Goal: Task Accomplishment & Management: Use online tool/utility

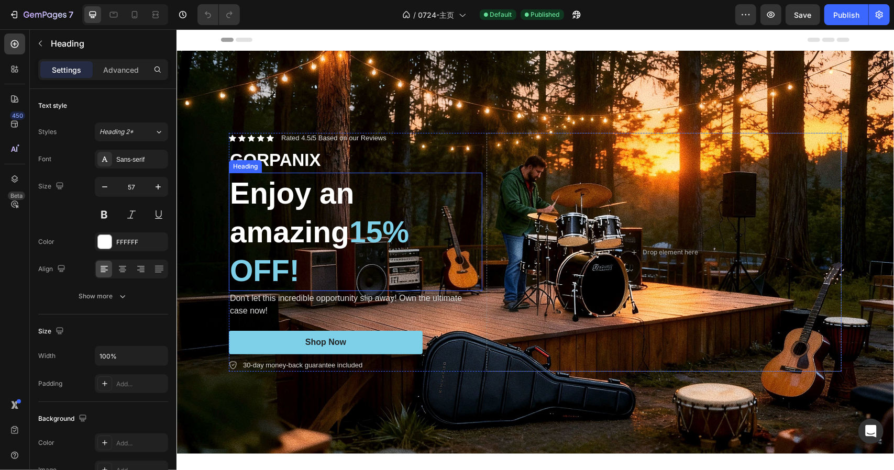
click at [322, 195] on h2 "Enjoy an amazing 15% OFF!" at bounding box center [354, 231] width 253 height 118
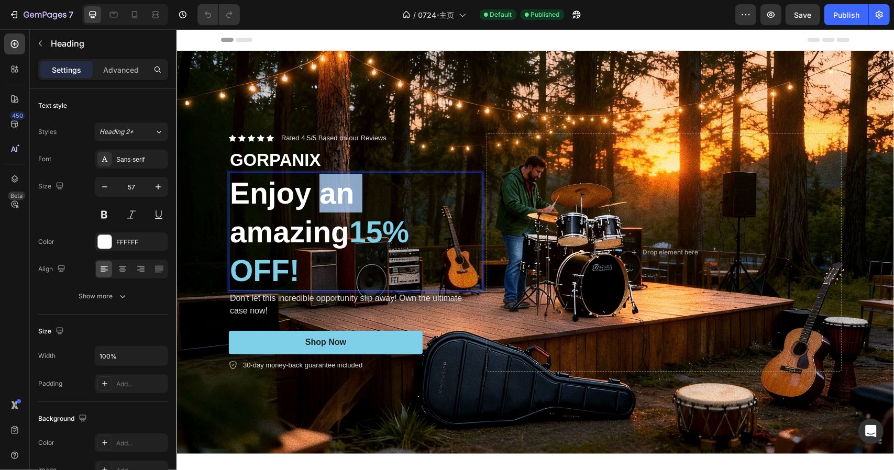
click at [322, 195] on p "Enjoy an amazing 15% OFF!" at bounding box center [354, 231] width 251 height 116
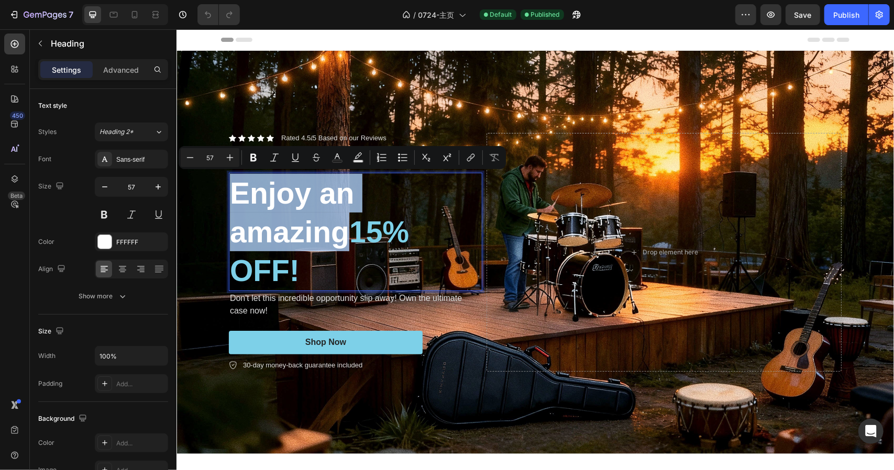
drag, startPoint x: 344, startPoint y: 231, endPoint x: 230, endPoint y: 197, distance: 118.6
click at [230, 197] on p "Enjoy an amazing 15% OFF!" at bounding box center [354, 231] width 251 height 116
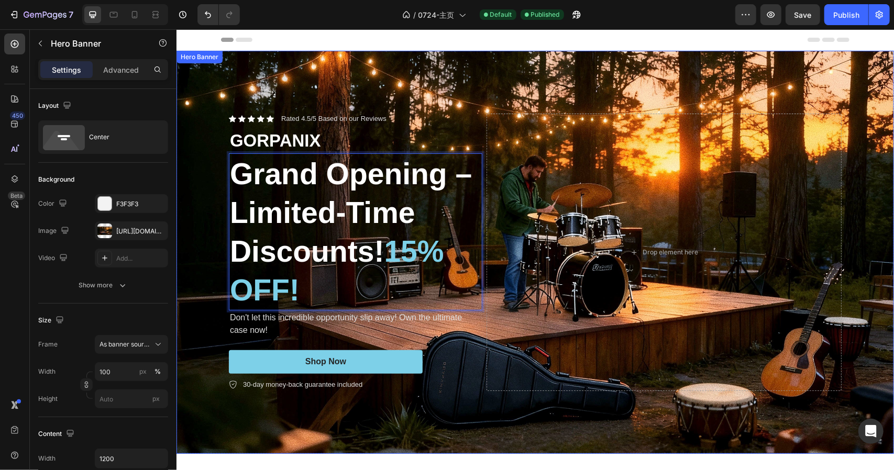
click at [556, 85] on div "Background Image" at bounding box center [534, 251] width 717 height 403
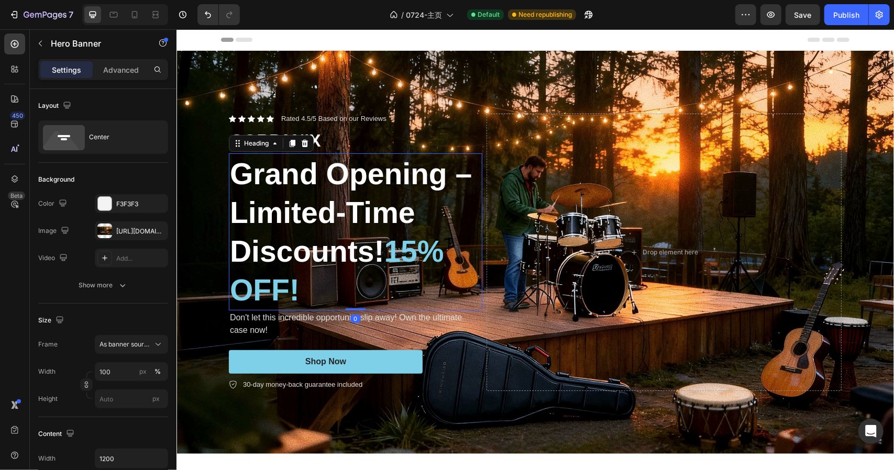
click at [372, 228] on p "Grand Opening – Limited-Time Discounts! 15% OFF!" at bounding box center [354, 231] width 251 height 155
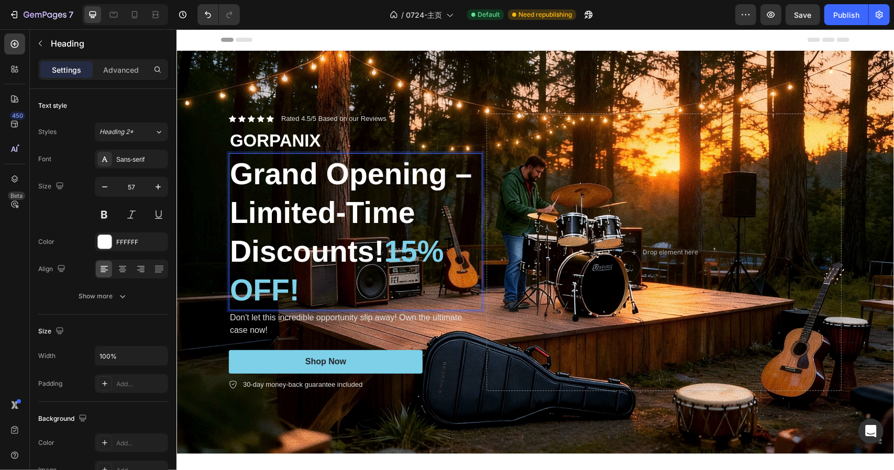
click at [371, 251] on p "Grand Opening – Limited-Time Discounts! 15% OFF!" at bounding box center [354, 231] width 251 height 155
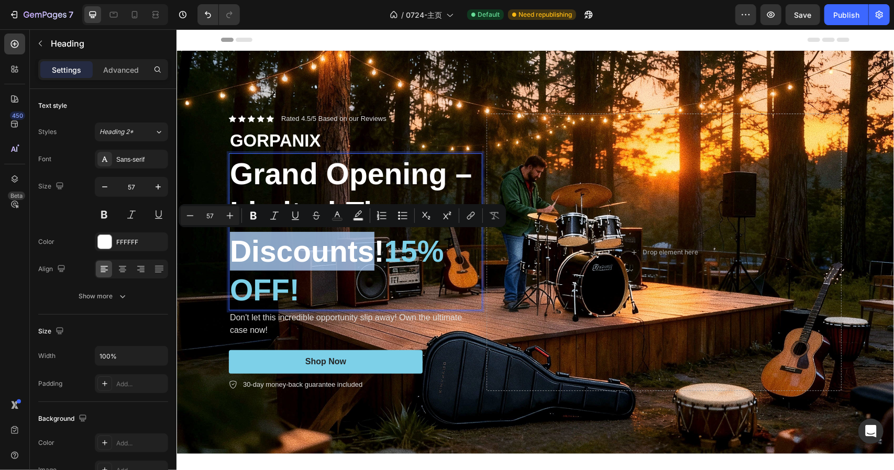
drag, startPoint x: 370, startPoint y: 247, endPoint x: 236, endPoint y: 244, distance: 134.6
click at [236, 244] on p "Grand Opening – Limited-Time Discounts! 15% OFF!" at bounding box center [354, 231] width 251 height 155
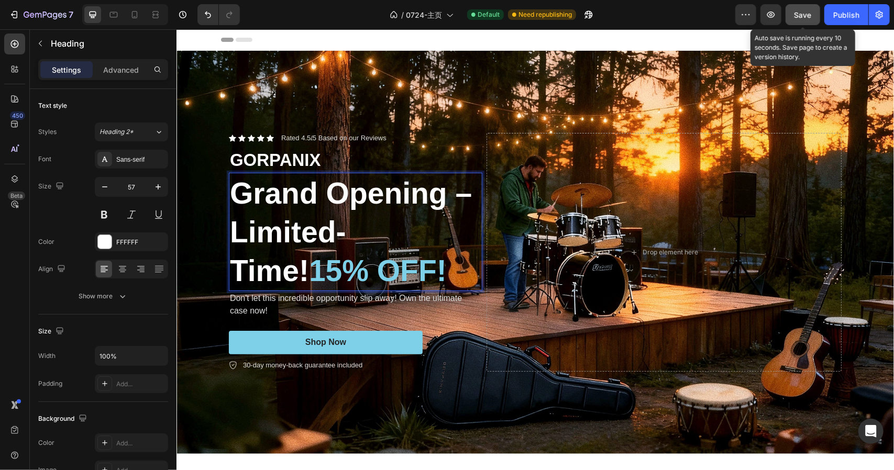
click at [788, 15] on button "Save" at bounding box center [802, 14] width 35 height 21
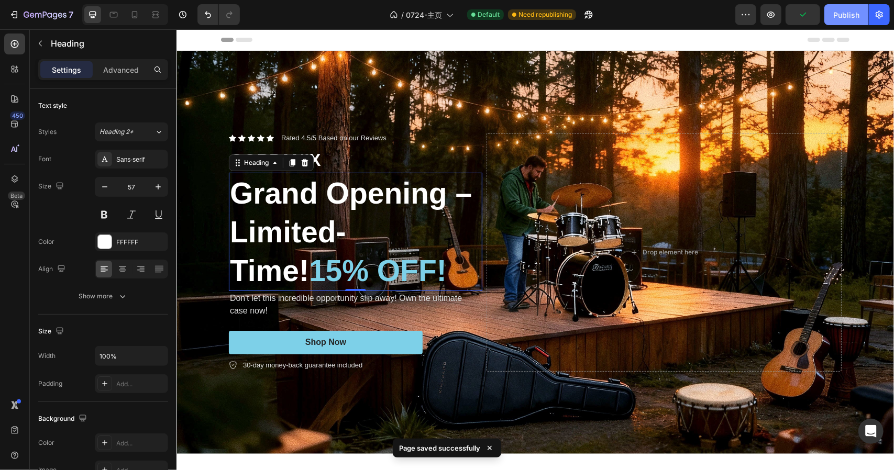
click at [843, 19] on div "Publish" at bounding box center [846, 14] width 26 height 11
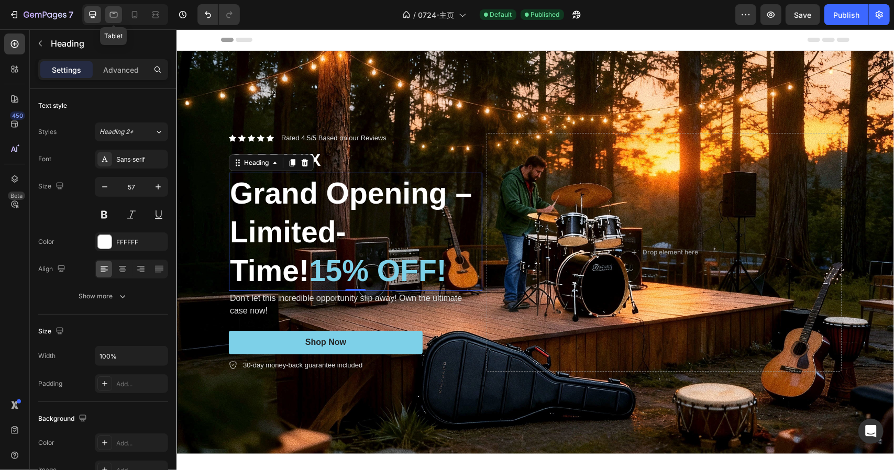
click at [119, 17] on div at bounding box center [113, 14] width 17 height 17
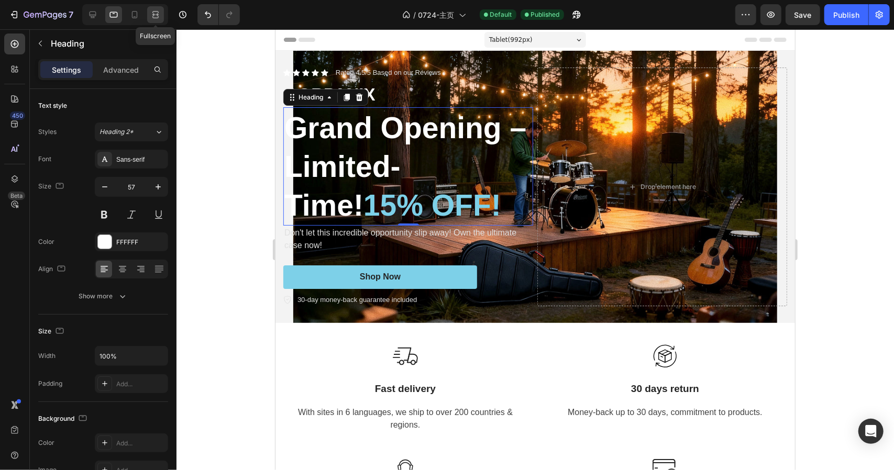
click at [158, 15] on icon at bounding box center [155, 14] width 10 height 10
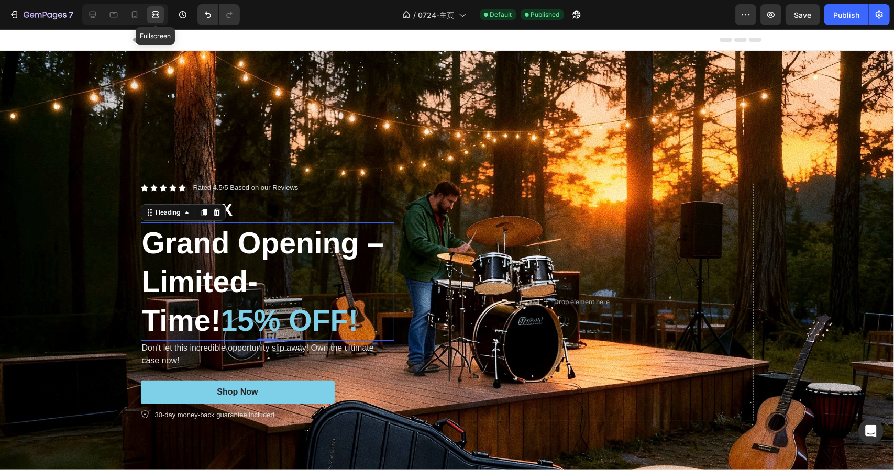
scroll to position [154, 0]
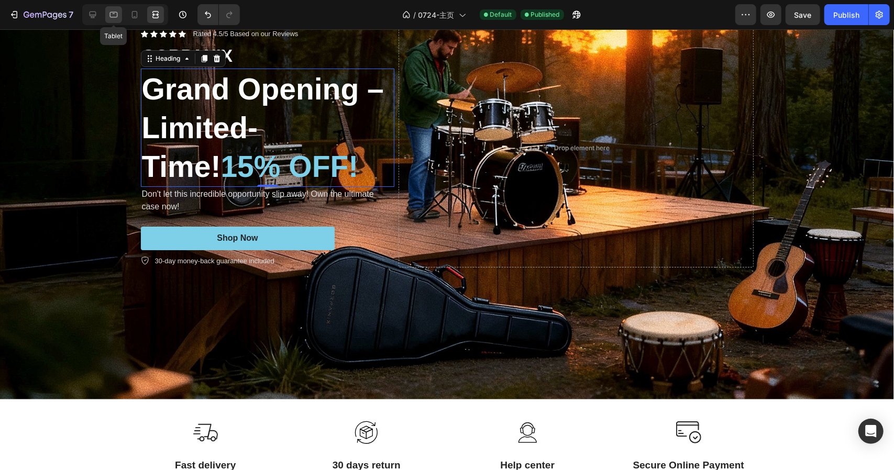
click at [120, 15] on div at bounding box center [113, 14] width 17 height 17
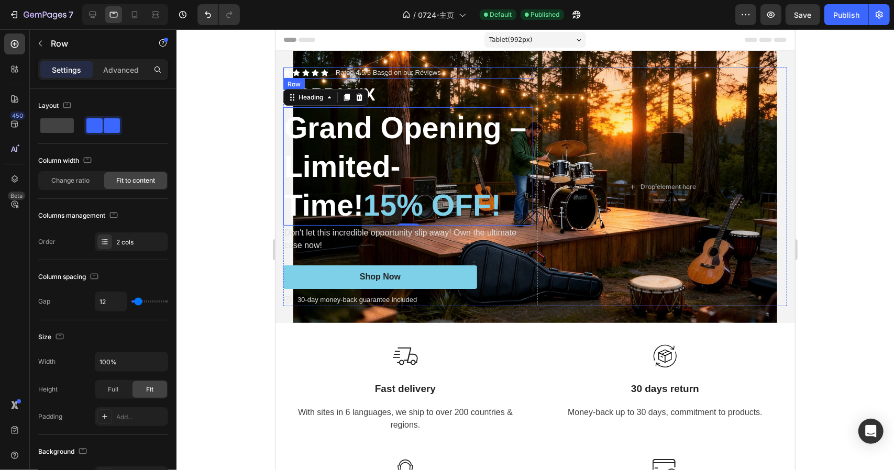
click at [481, 73] on div "Icon Icon Icon Icon Icon Icon List Rated 4.5/5 Based on our Reviews Text Block …" at bounding box center [408, 72] width 250 height 11
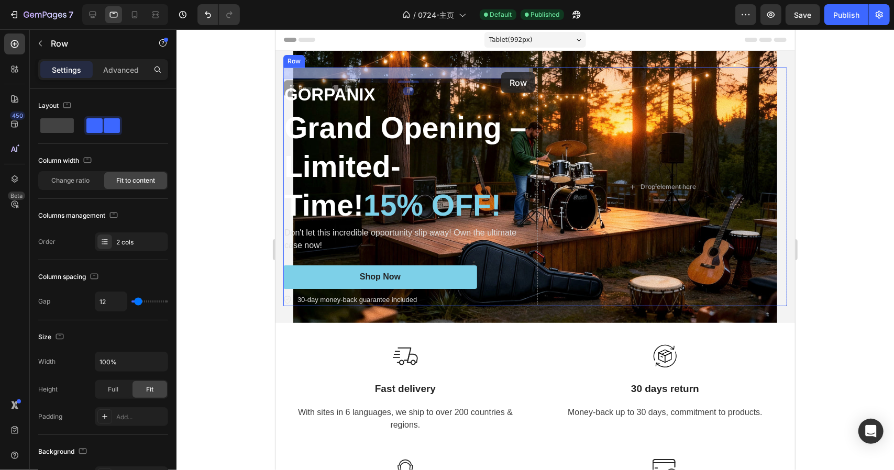
drag, startPoint x: 481, startPoint y: 73, endPoint x: 500, endPoint y: 72, distance: 19.9
drag, startPoint x: 464, startPoint y: 69, endPoint x: 518, endPoint y: 74, distance: 54.7
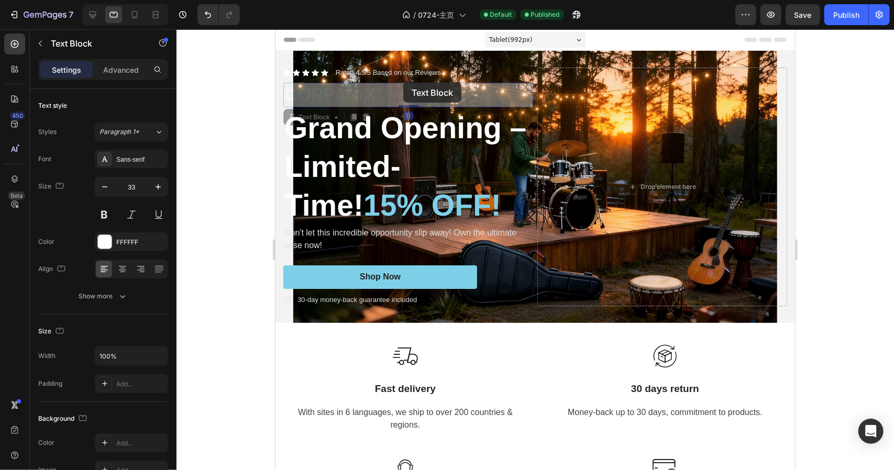
drag, startPoint x: 403, startPoint y: 82, endPoint x: 405, endPoint y: 90, distance: 8.8
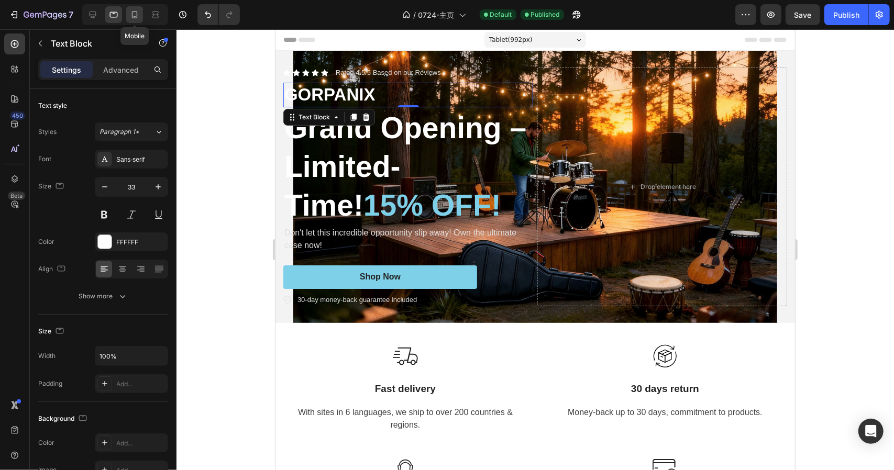
click at [130, 13] on icon at bounding box center [134, 14] width 10 height 10
type input "24"
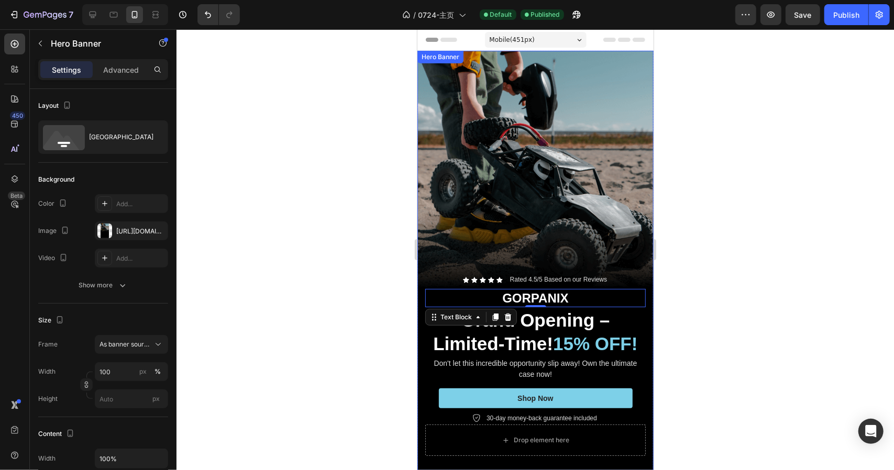
click at [567, 105] on div "Background Image" at bounding box center [535, 260] width 236 height 420
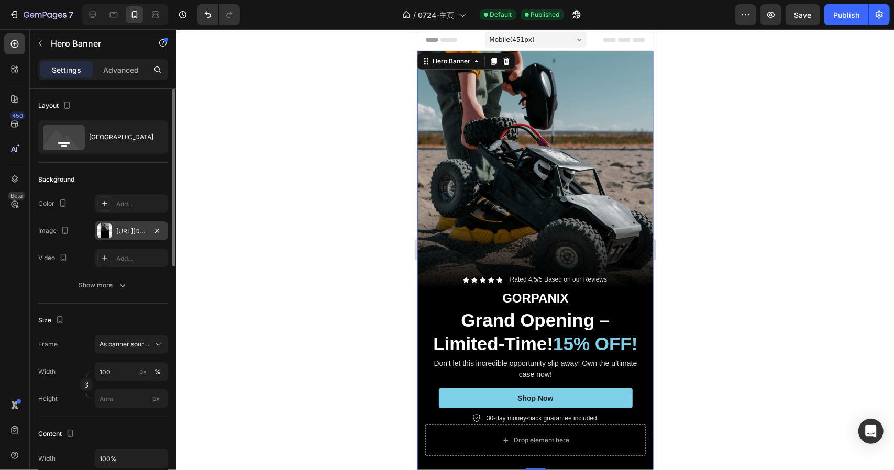
click at [141, 225] on div "[URL][DOMAIN_NAME]" at bounding box center [131, 230] width 73 height 19
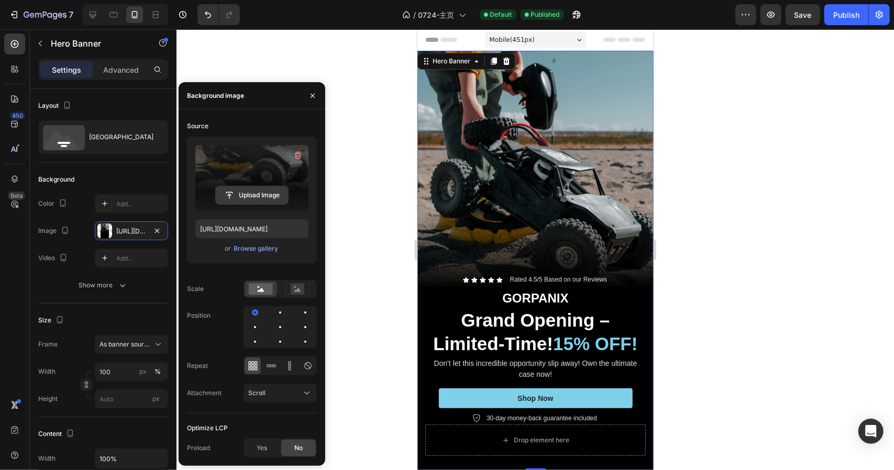
click at [262, 199] on input "file" at bounding box center [252, 195] width 72 height 18
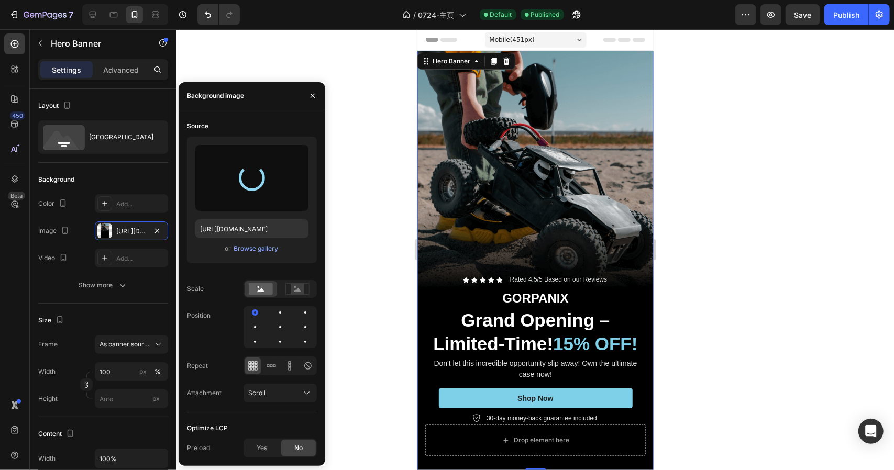
type input "[URL][DOMAIN_NAME]"
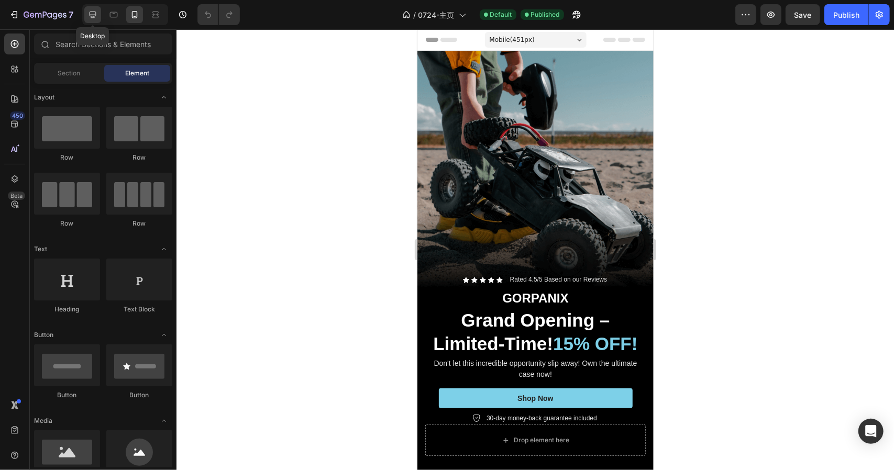
click at [92, 12] on icon at bounding box center [93, 15] width 7 height 7
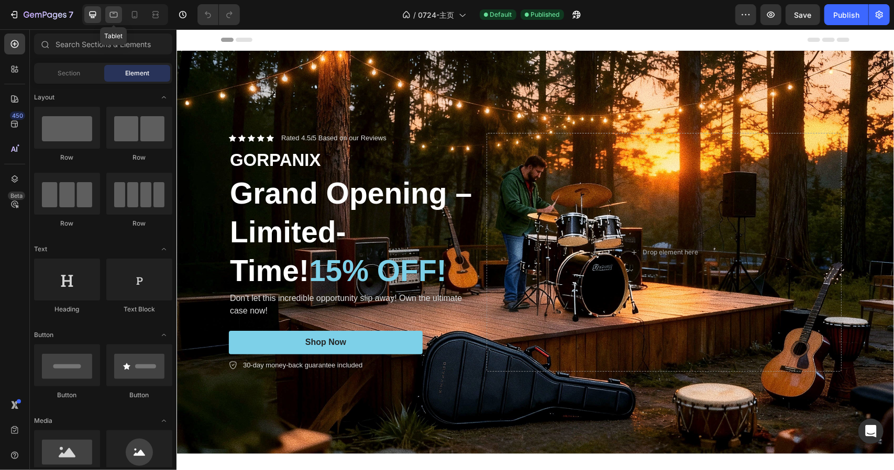
click at [109, 15] on icon at bounding box center [113, 14] width 10 height 10
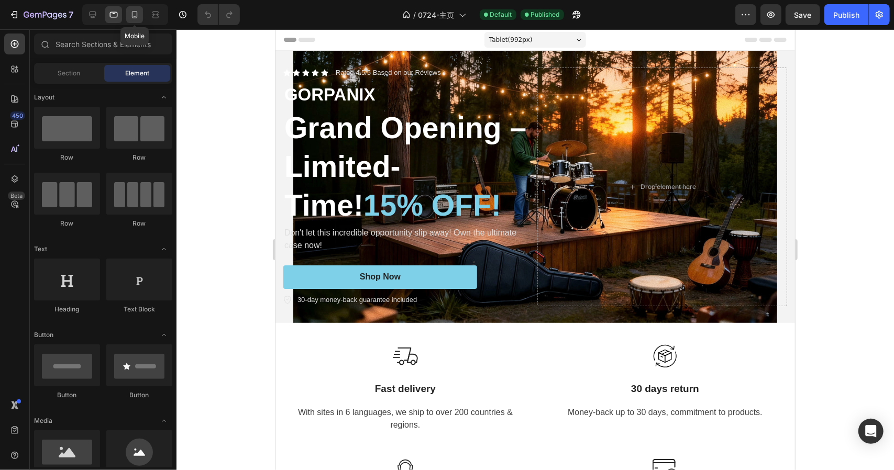
click at [129, 16] on div at bounding box center [134, 14] width 17 height 17
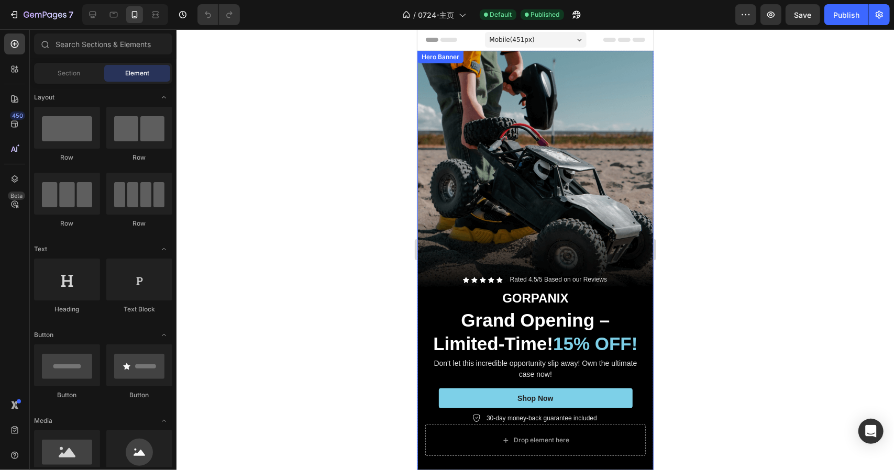
click at [514, 120] on div "Background Image" at bounding box center [535, 260] width 236 height 420
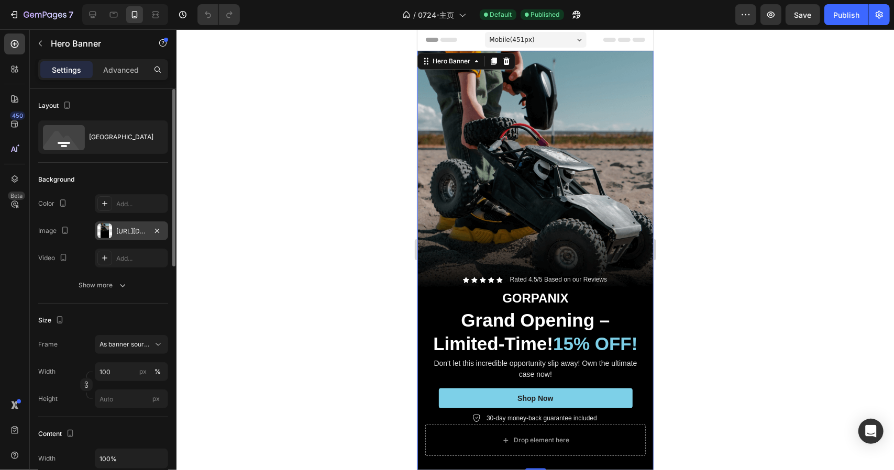
click at [99, 238] on div "[URL][DOMAIN_NAME]" at bounding box center [131, 230] width 73 height 19
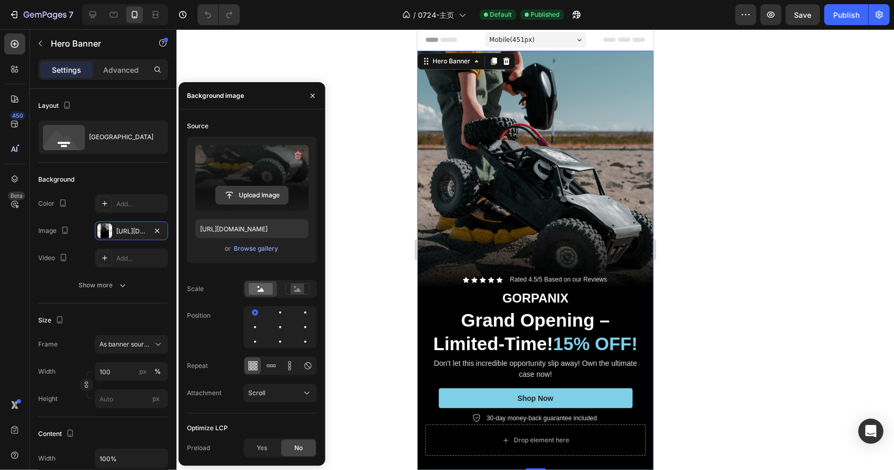
click at [253, 196] on input "file" at bounding box center [252, 195] width 72 height 18
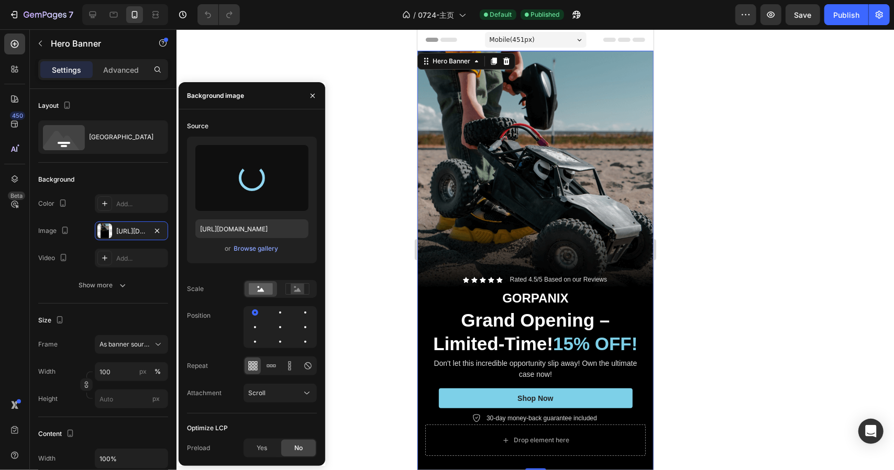
type input "[URL][DOMAIN_NAME]"
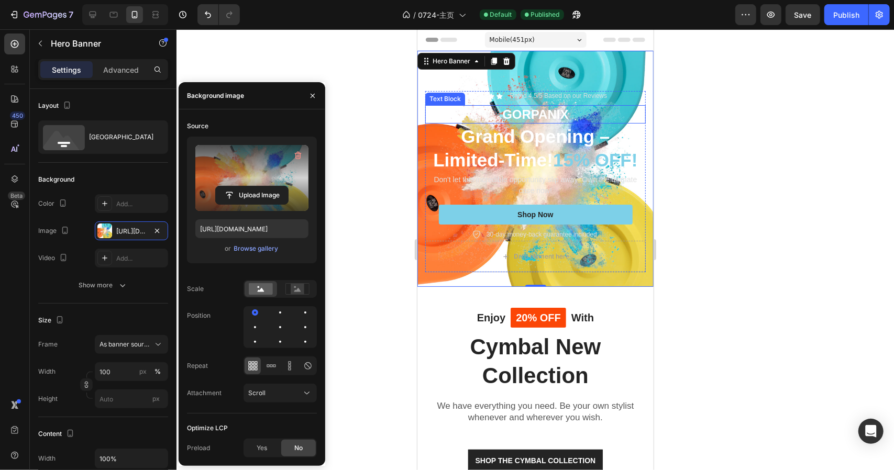
click at [557, 113] on p "GORPANIX" at bounding box center [535, 114] width 218 height 16
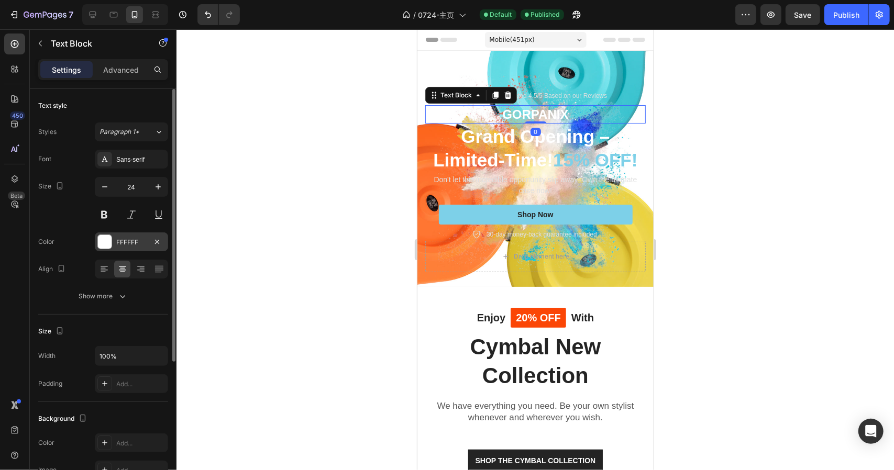
click at [101, 243] on div at bounding box center [105, 242] width 14 height 14
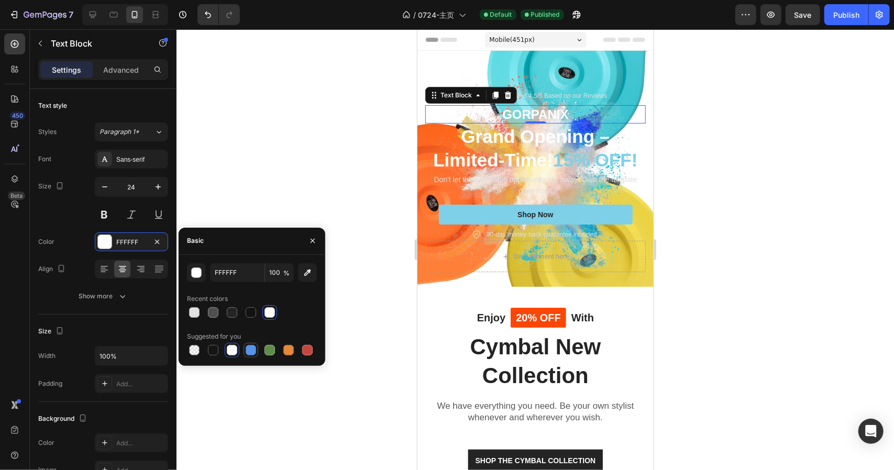
click at [254, 351] on div at bounding box center [251, 350] width 10 height 10
click at [288, 350] on div at bounding box center [288, 350] width 10 height 10
click at [309, 351] on div at bounding box center [307, 350] width 10 height 10
click at [198, 272] on div "button" at bounding box center [197, 273] width 10 height 10
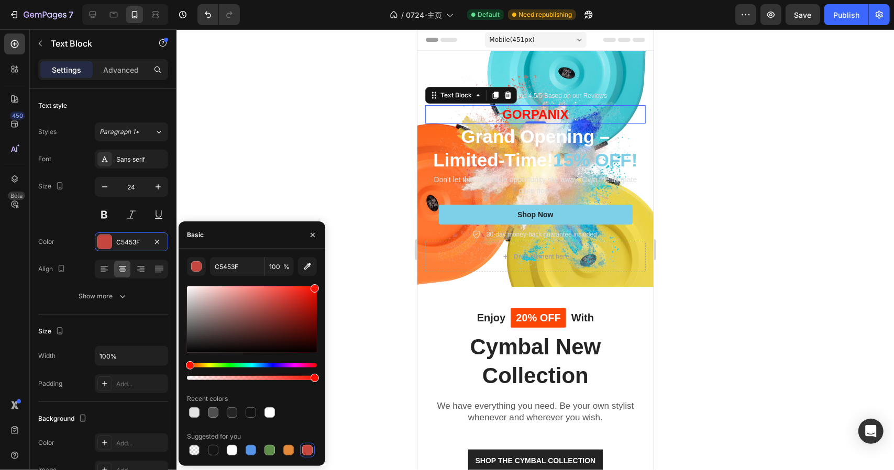
type input "FF1105"
drag, startPoint x: 286, startPoint y: 310, endPoint x: 315, endPoint y: 286, distance: 37.6
click at [315, 286] on div at bounding box center [252, 319] width 130 height 66
click at [537, 134] on h2 "Grand Opening – Limited-Time! 15% OFF!" at bounding box center [535, 148] width 220 height 50
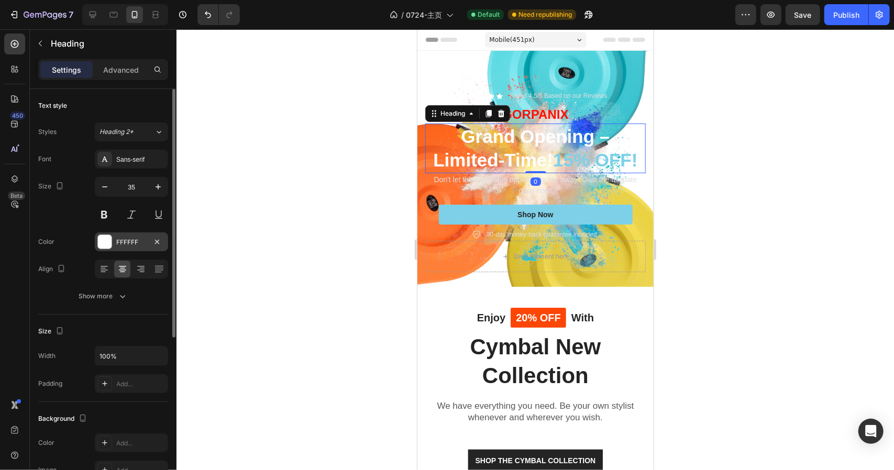
click at [134, 247] on div "FFFFFF" at bounding box center [131, 241] width 73 height 19
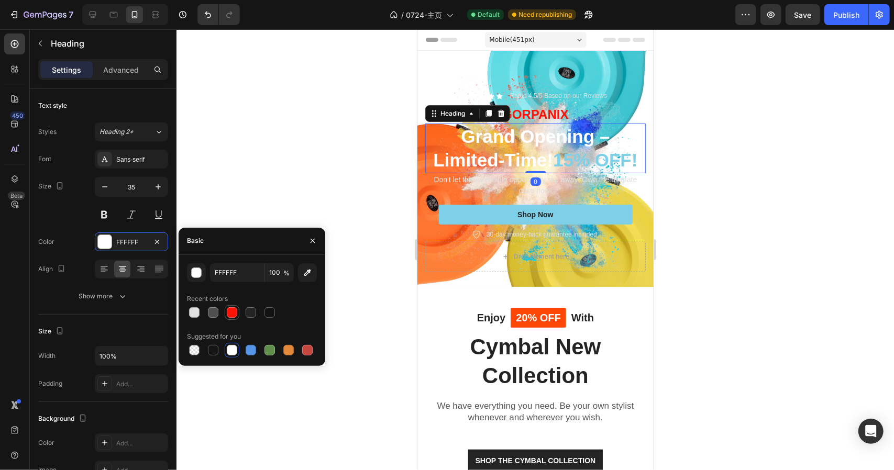
click at [235, 314] on div at bounding box center [232, 312] width 10 height 10
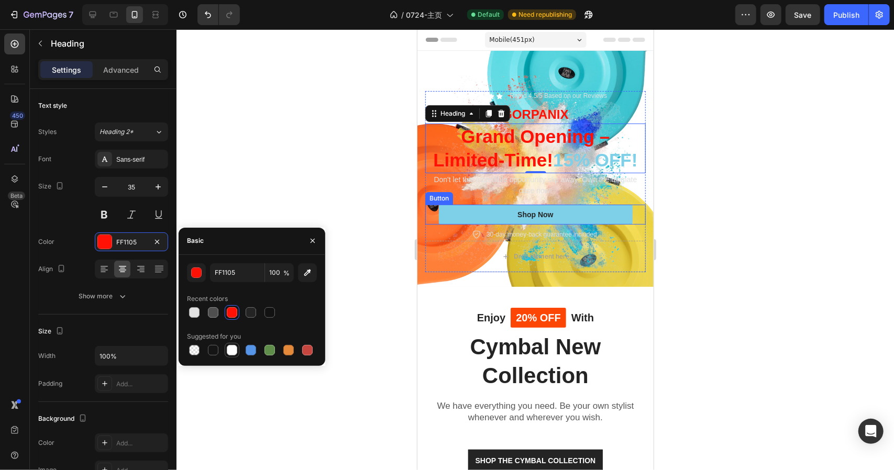
click at [233, 351] on div at bounding box center [232, 350] width 10 height 10
type input "FFFFFF"
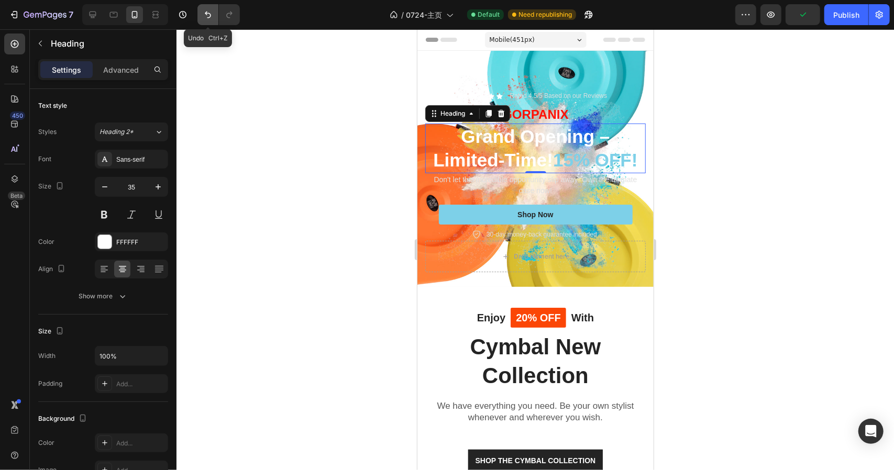
click at [214, 18] on button "Undo/Redo" at bounding box center [207, 14] width 21 height 21
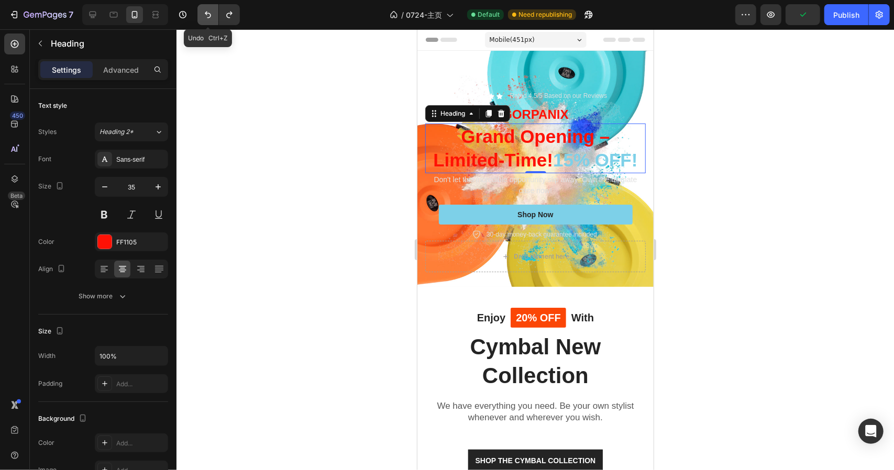
click at [214, 18] on button "Undo/Redo" at bounding box center [207, 14] width 21 height 21
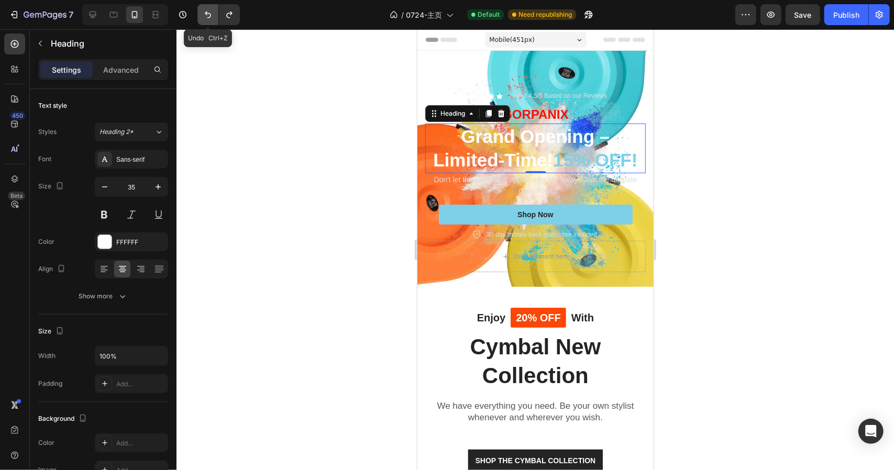
click at [214, 18] on button "Undo/Redo" at bounding box center [207, 14] width 21 height 21
click at [751, 185] on div at bounding box center [534, 249] width 717 height 441
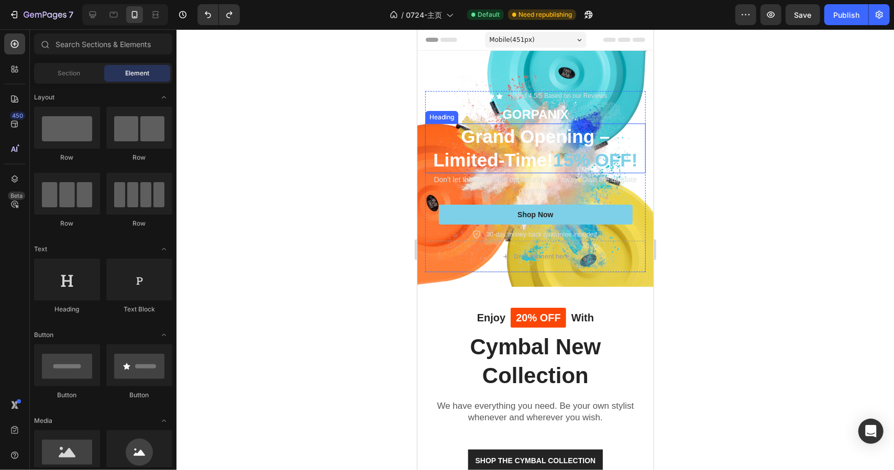
click at [579, 149] on span "15% OFF!" at bounding box center [594, 159] width 84 height 20
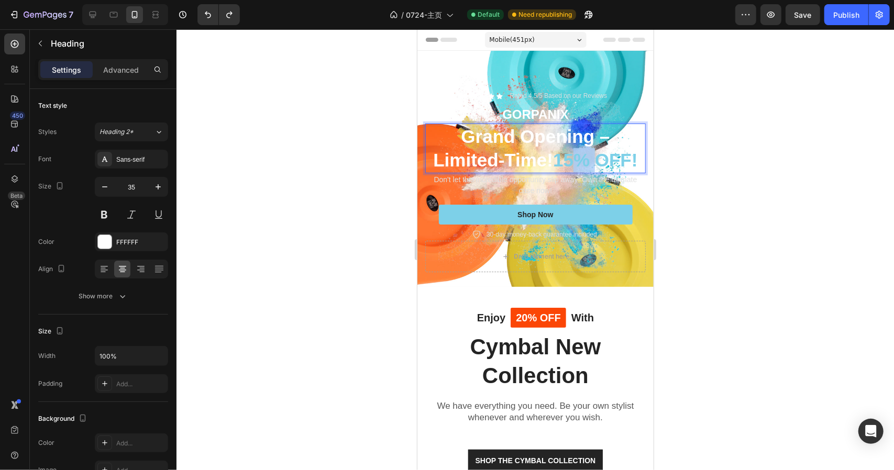
click at [567, 150] on span "15% OFF!" at bounding box center [594, 159] width 84 height 20
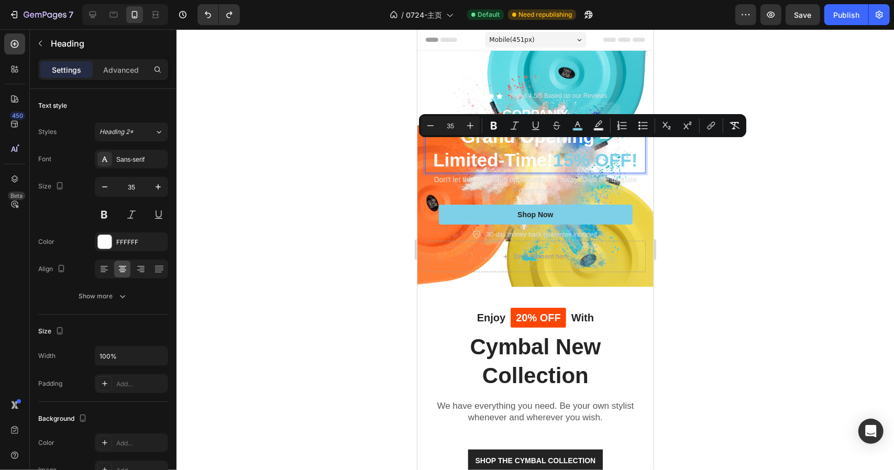
click at [555, 151] on span "15% OFF!" at bounding box center [594, 159] width 84 height 20
drag, startPoint x: 555, startPoint y: 151, endPoint x: 631, endPoint y: 153, distance: 76.5
click at [640, 155] on div "Icon Icon Icon Icon Icon Icon List Rated 4.5/5 Based on our Reviews Text Block …" at bounding box center [535, 181] width 236 height 210
click at [576, 126] on icon "Editor contextual toolbar" at bounding box center [577, 125] width 10 height 10
type input "7DD0E8"
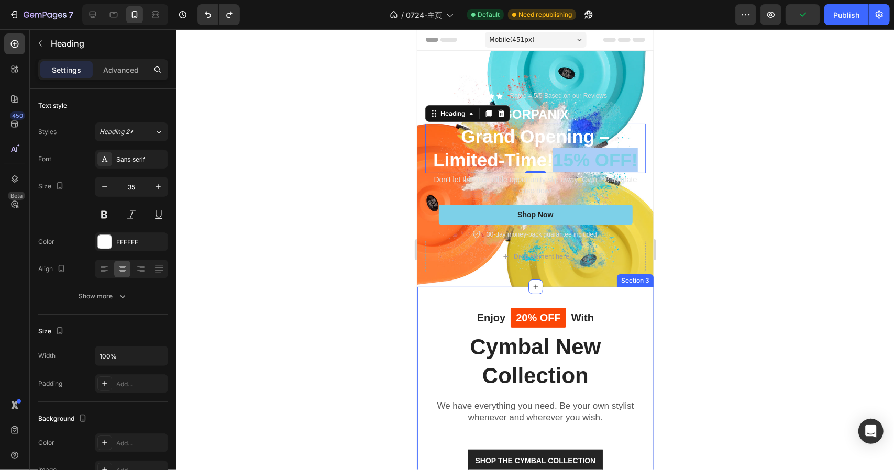
drag, startPoint x: 935, startPoint y: 310, endPoint x: 501, endPoint y: 278, distance: 434.6
click at [587, 152] on span "15% OFF!" at bounding box center [594, 159] width 84 height 20
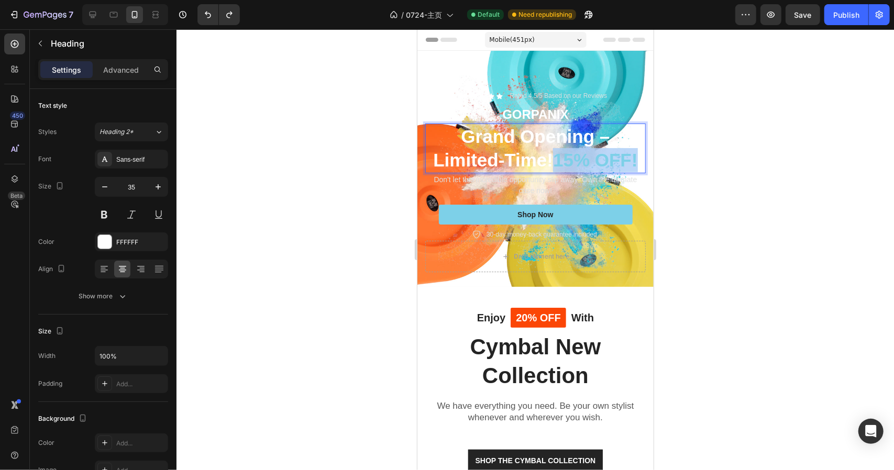
drag, startPoint x: 555, startPoint y: 150, endPoint x: 633, endPoint y: 150, distance: 78.5
click at [633, 150] on span "15% OFF!" at bounding box center [594, 159] width 84 height 20
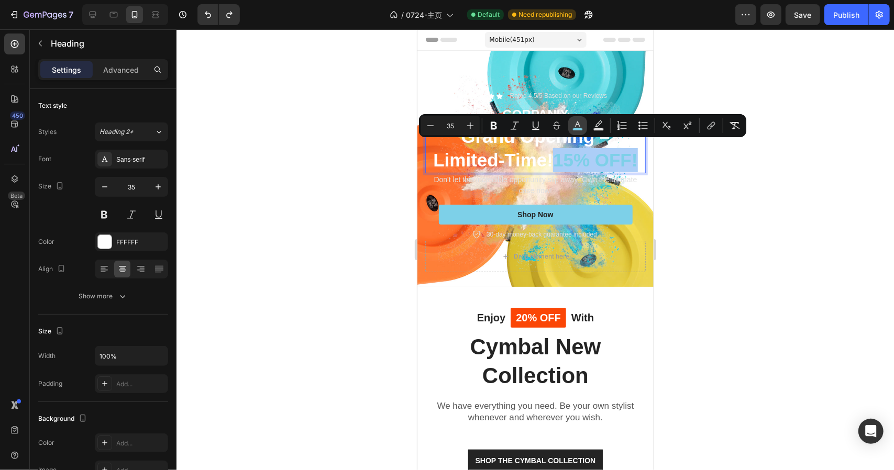
click at [572, 128] on icon "Editor contextual toolbar" at bounding box center [577, 125] width 10 height 10
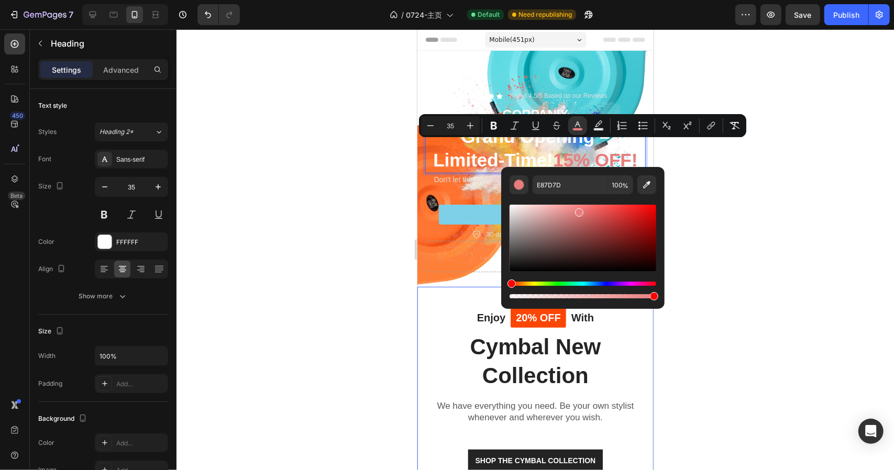
drag, startPoint x: 1007, startPoint y: 311, endPoint x: 492, endPoint y: 281, distance: 516.0
type input "FF0000"
drag, startPoint x: 647, startPoint y: 212, endPoint x: 664, endPoint y: 202, distance: 19.8
click at [664, 202] on div "FF0000 100 %" at bounding box center [582, 233] width 163 height 133
click at [748, 186] on div at bounding box center [534, 249] width 717 height 441
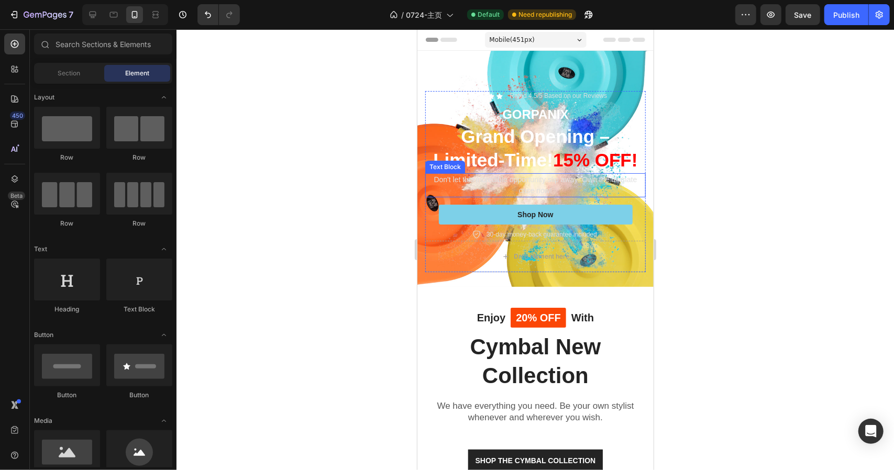
click at [508, 177] on p "Don't let this incredible opportunity slip away! Own the ultimate case now!" at bounding box center [535, 185] width 218 height 22
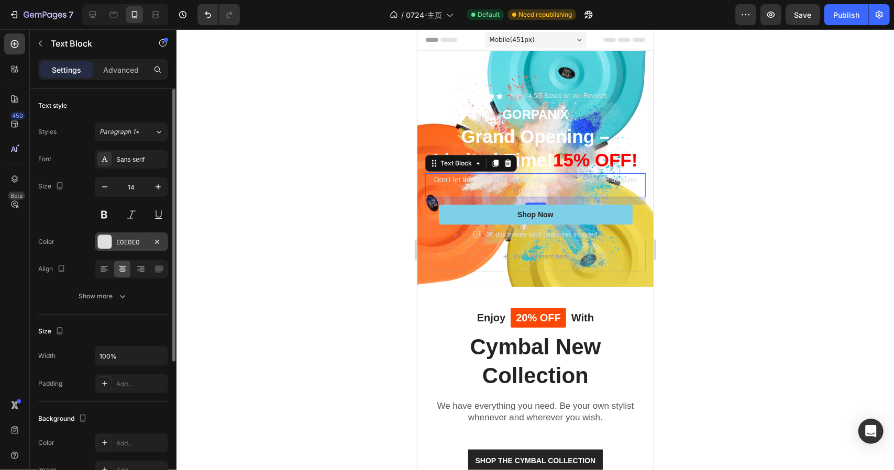
click at [107, 240] on div at bounding box center [105, 242] width 14 height 14
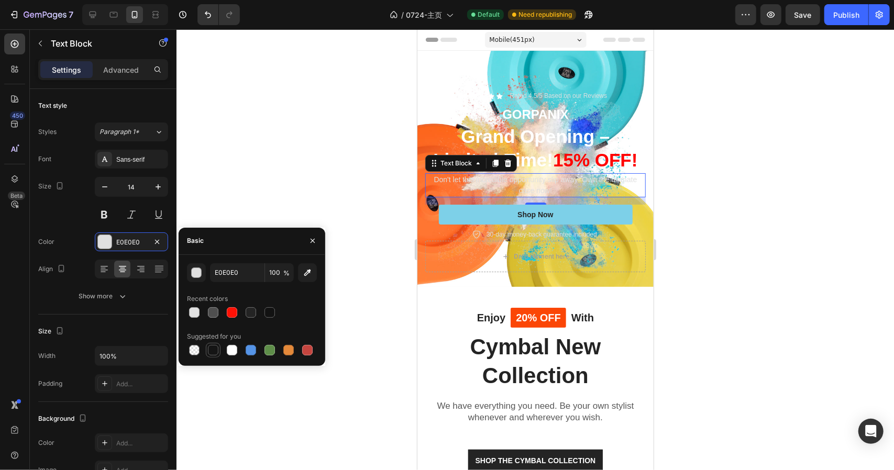
click at [208, 351] on div at bounding box center [213, 350] width 10 height 10
type input "151515"
click at [540, 229] on p "30-day money-back guarantee included" at bounding box center [541, 233] width 110 height 9
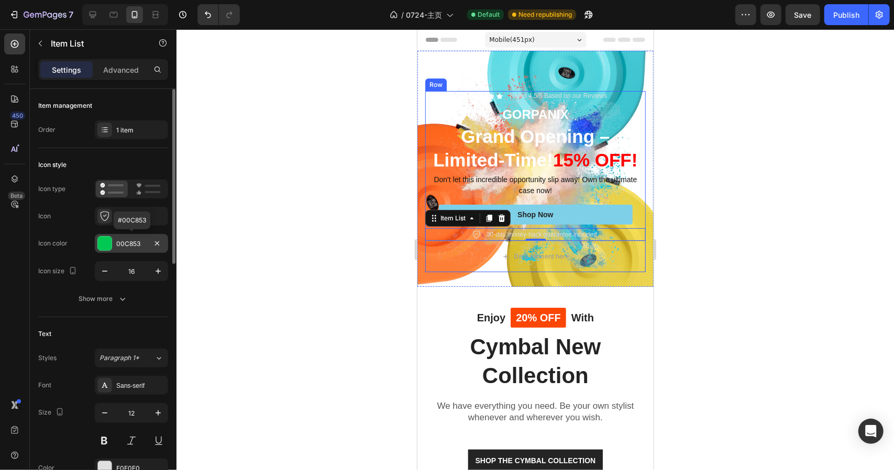
click at [126, 239] on div "00C853" at bounding box center [131, 243] width 30 height 9
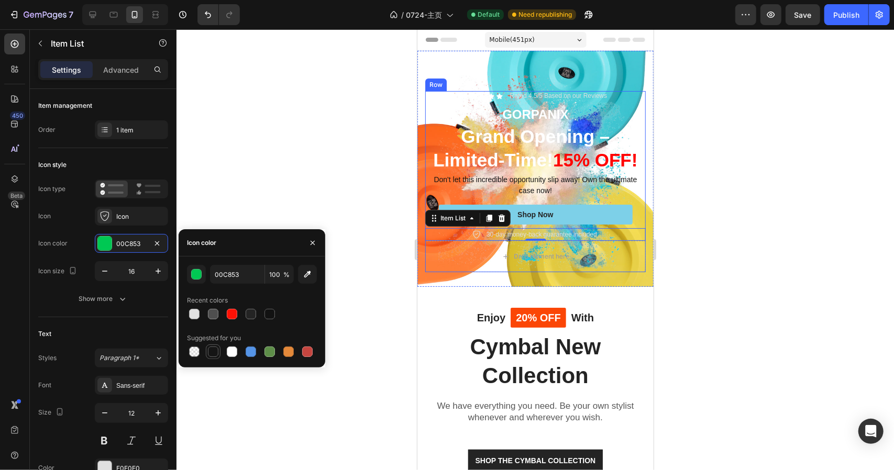
click at [211, 351] on div at bounding box center [213, 352] width 10 height 10
type input "151515"
click at [490, 229] on p "30-day money-back guarantee included" at bounding box center [541, 233] width 110 height 9
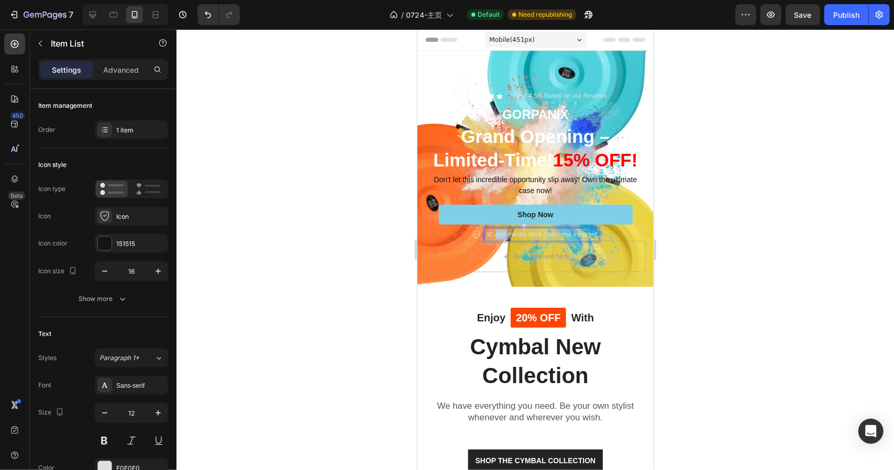
click at [490, 229] on p "30-day money-back guarantee included" at bounding box center [541, 233] width 110 height 9
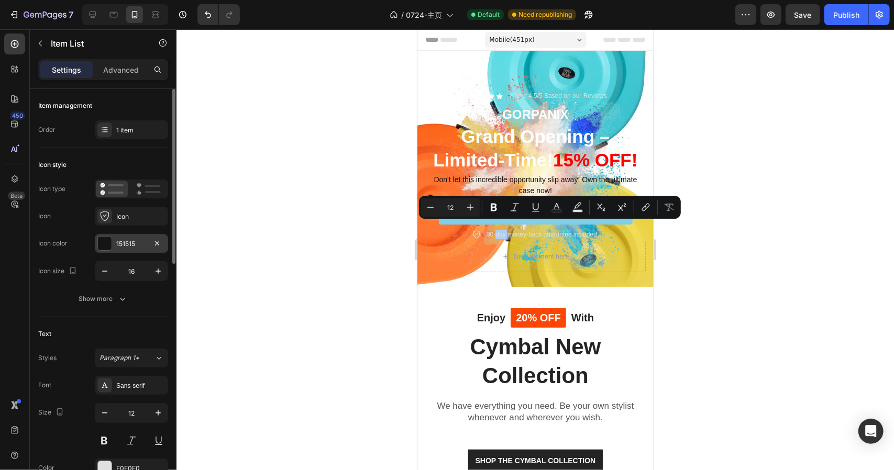
click at [109, 249] on div at bounding box center [105, 244] width 14 height 14
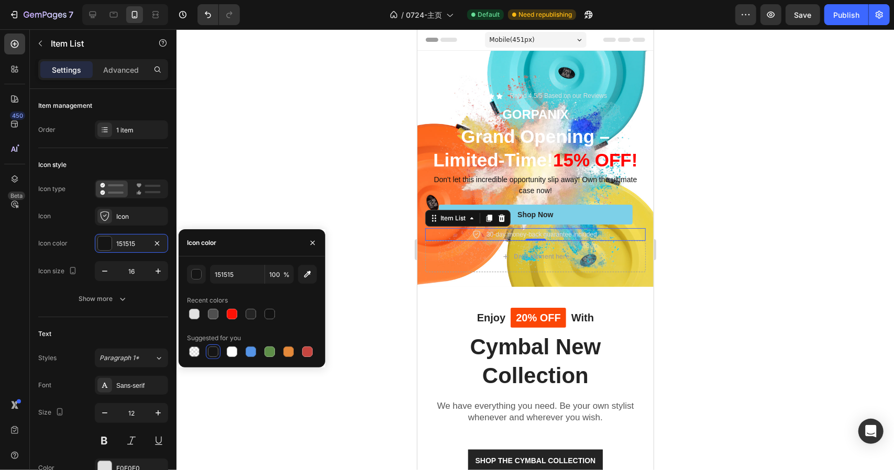
click at [215, 352] on div at bounding box center [213, 352] width 10 height 10
click at [754, 234] on div at bounding box center [534, 249] width 717 height 441
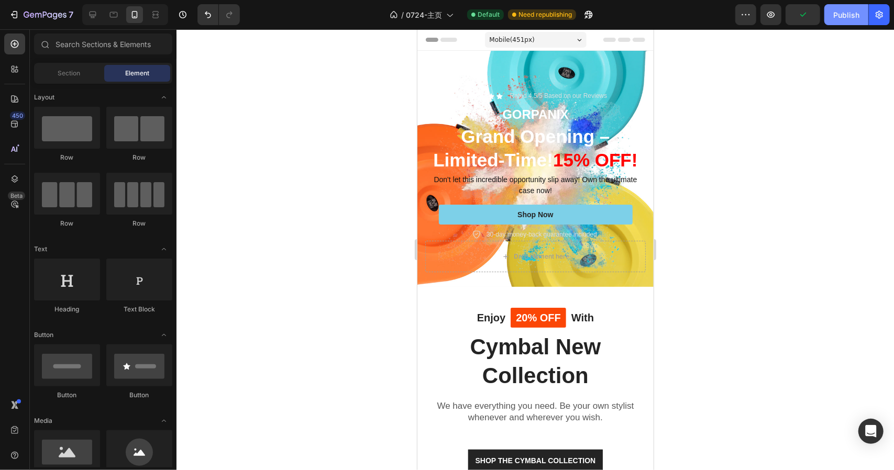
click at [834, 11] on div "Publish" at bounding box center [846, 14] width 26 height 11
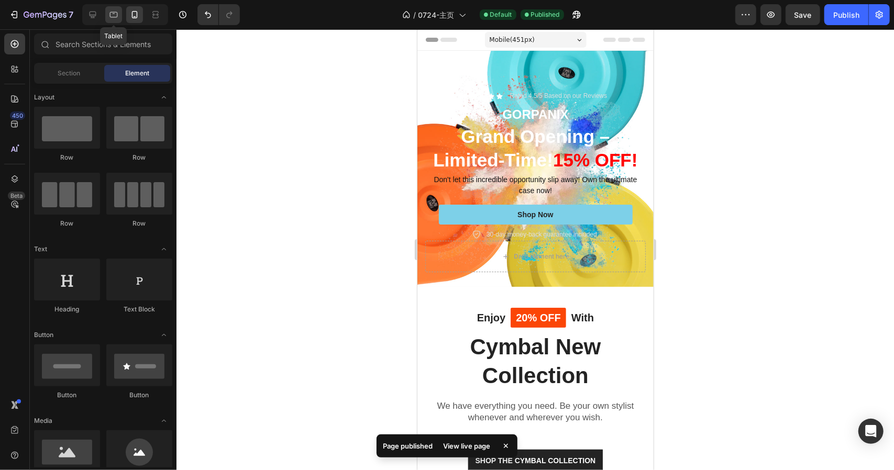
click at [120, 19] on div at bounding box center [113, 14] width 17 height 17
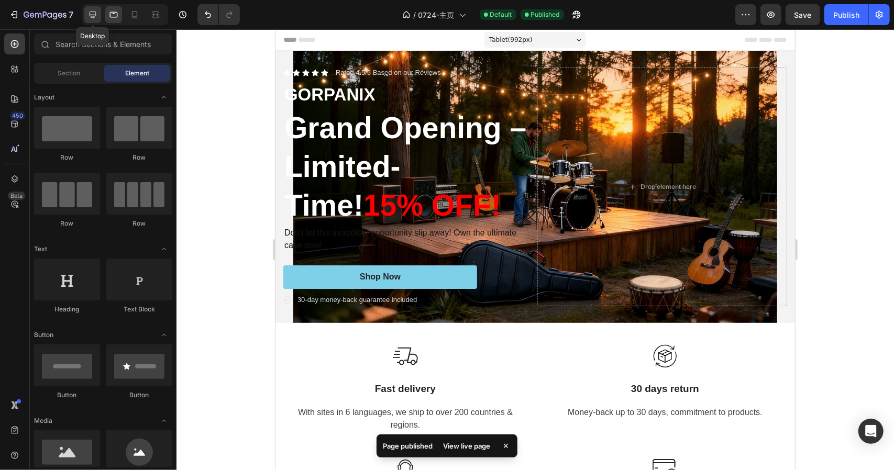
click at [91, 16] on icon at bounding box center [93, 15] width 7 height 7
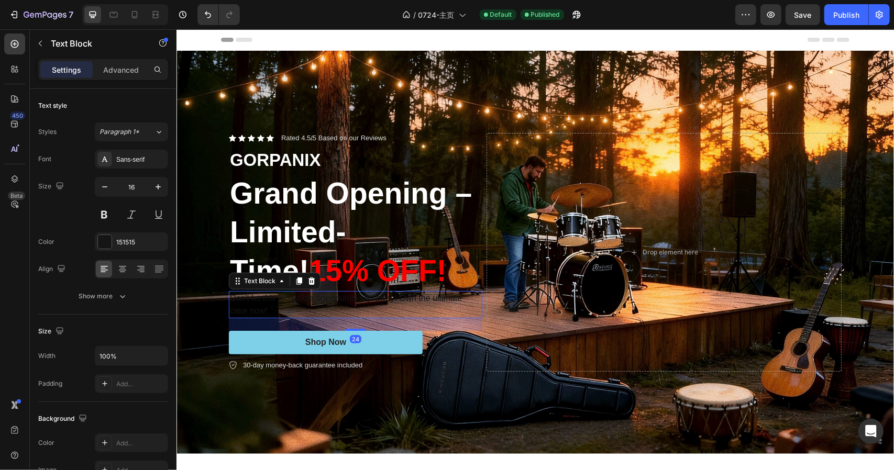
click at [305, 294] on p "Don't let this incredible opportunity slip away! Own the ultimate case now!" at bounding box center [354, 304] width 251 height 25
click at [109, 239] on div at bounding box center [105, 242] width 14 height 14
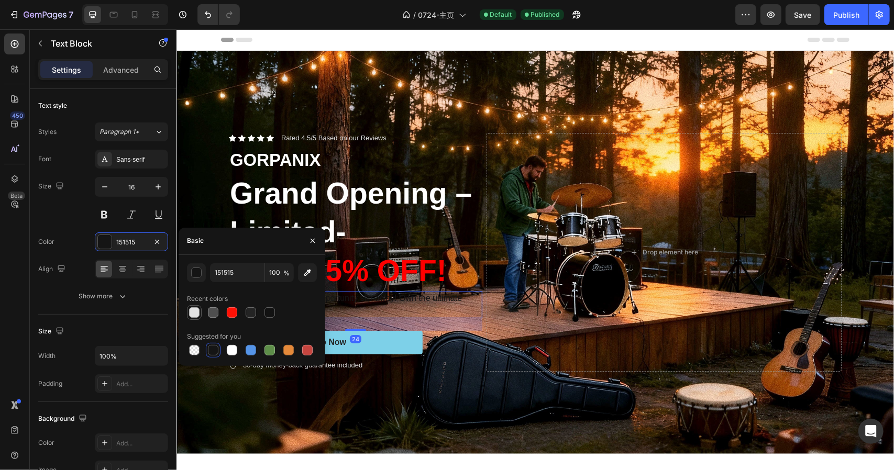
click at [200, 317] on div at bounding box center [194, 312] width 13 height 13
type input "E2E2E2"
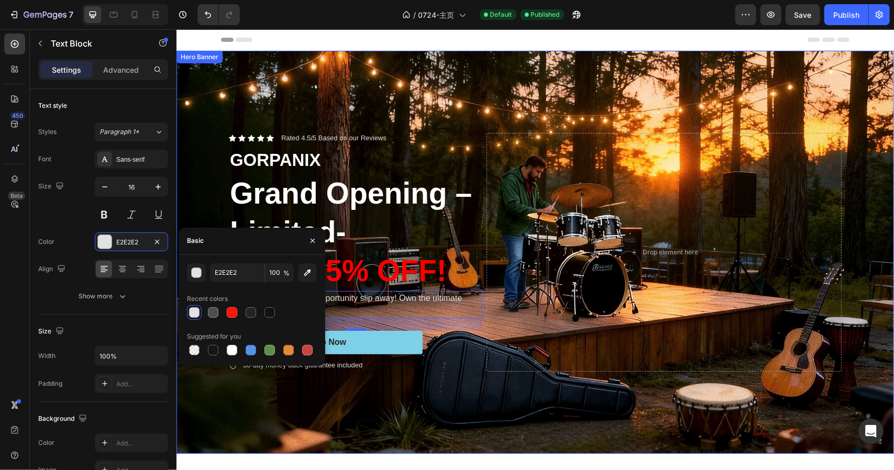
click at [519, 84] on div "Background Image" at bounding box center [534, 251] width 717 height 403
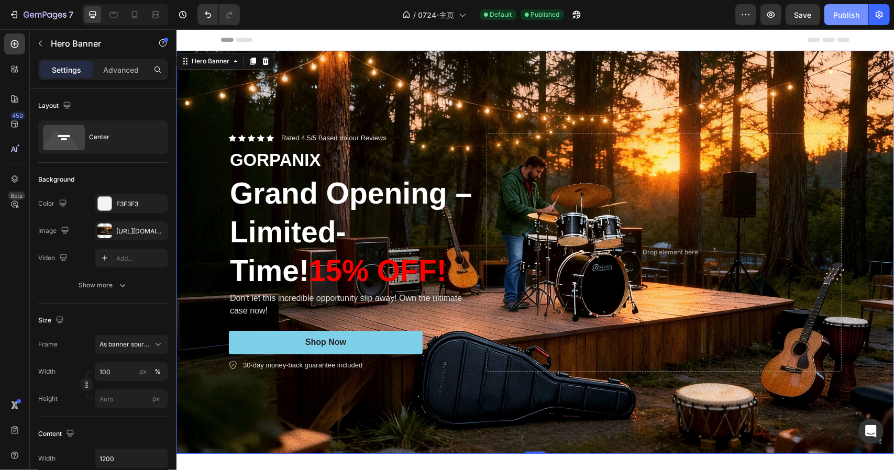
click at [841, 12] on div "Publish" at bounding box center [846, 14] width 26 height 11
click at [119, 15] on div at bounding box center [113, 14] width 17 height 17
type input "100%"
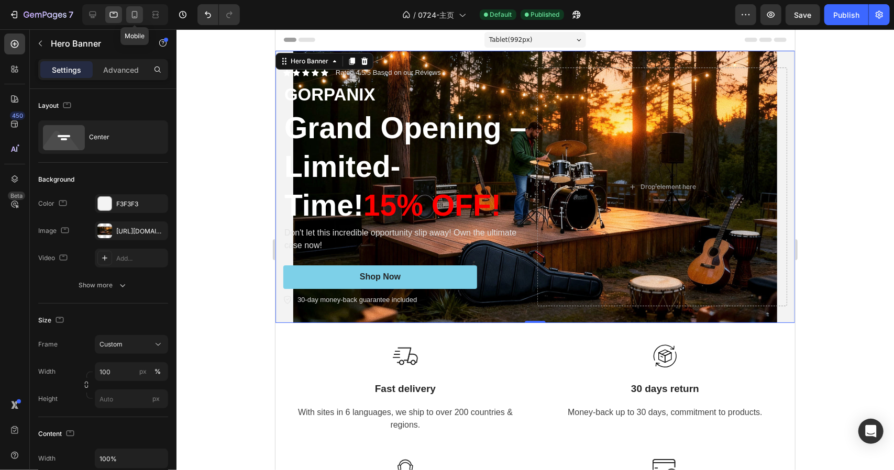
click at [129, 16] on div at bounding box center [134, 14] width 17 height 17
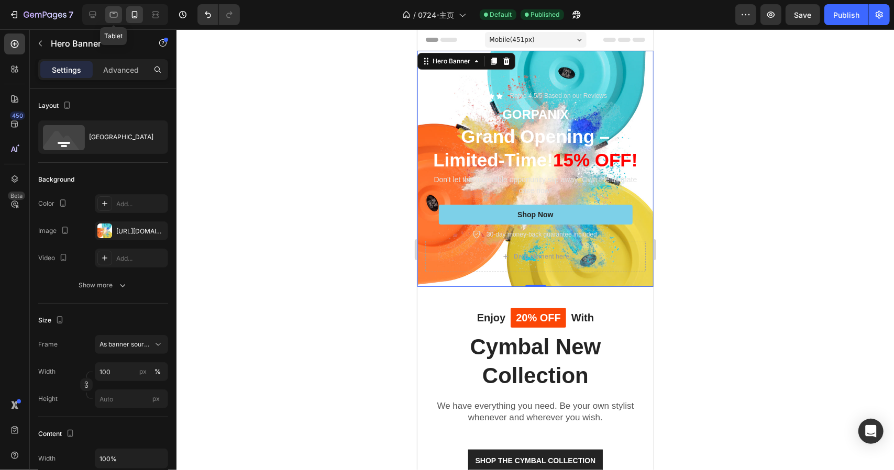
drag, startPoint x: 115, startPoint y: 19, endPoint x: 20, endPoint y: 38, distance: 96.6
click at [115, 19] on icon at bounding box center [113, 14] width 10 height 10
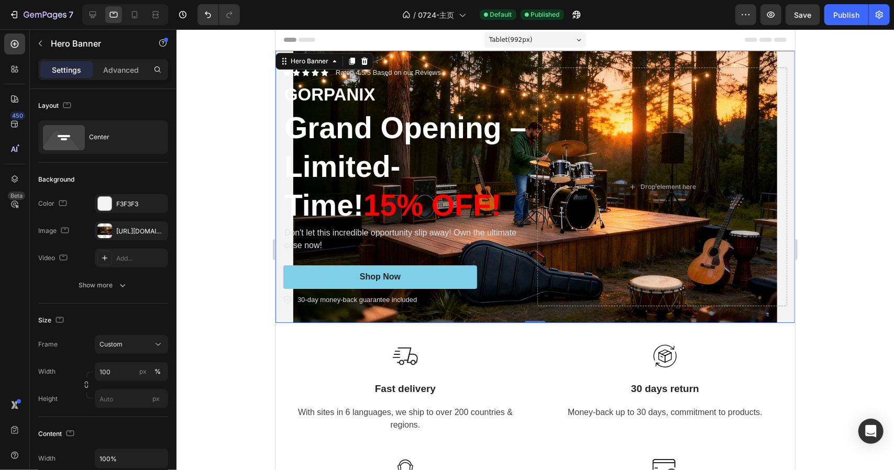
click at [508, 310] on div "Icon Icon Icon Icon Icon Icon List Rated 4.5/5 Based on our Reviews Text Block …" at bounding box center [534, 186] width 519 height 272
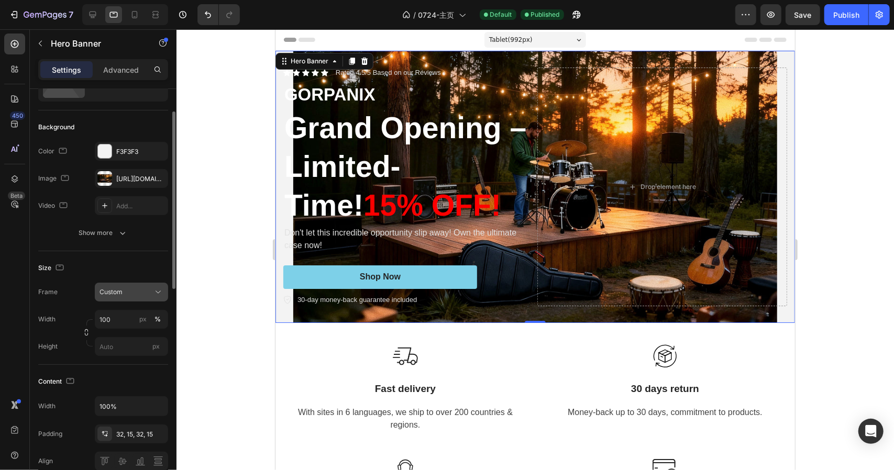
click at [127, 289] on div "Custom" at bounding box center [124, 291] width 51 height 9
click at [128, 246] on div "Background The changes might be hidden by the image and the video. Color F3F3F3…" at bounding box center [103, 180] width 130 height 141
click at [132, 23] on div at bounding box center [125, 14] width 86 height 21
click at [137, 21] on div at bounding box center [134, 14] width 17 height 17
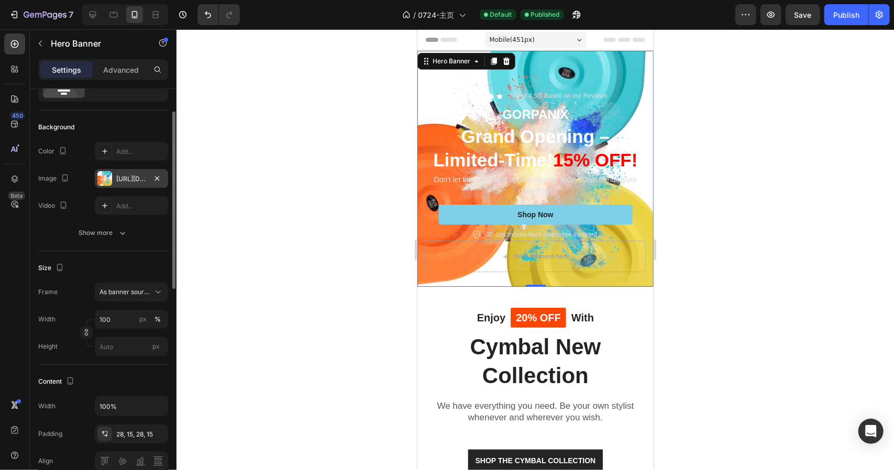
click at [118, 172] on div "[URL][DOMAIN_NAME]" at bounding box center [131, 178] width 73 height 19
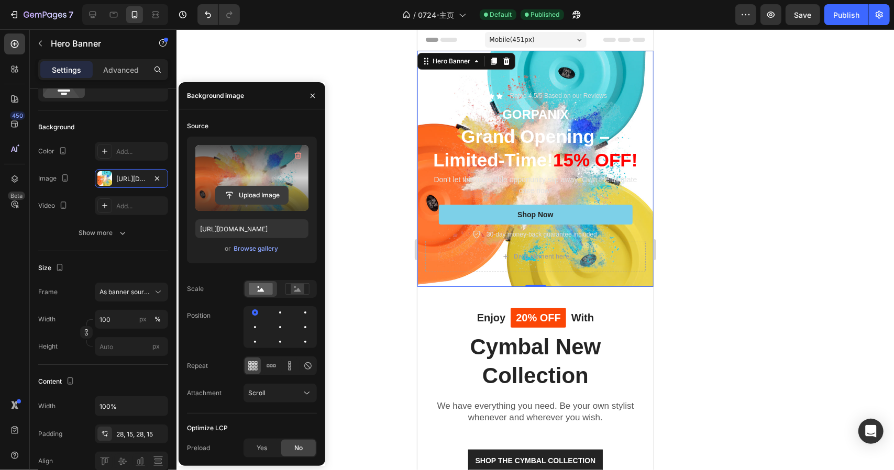
click at [241, 191] on input "file" at bounding box center [252, 195] width 72 height 18
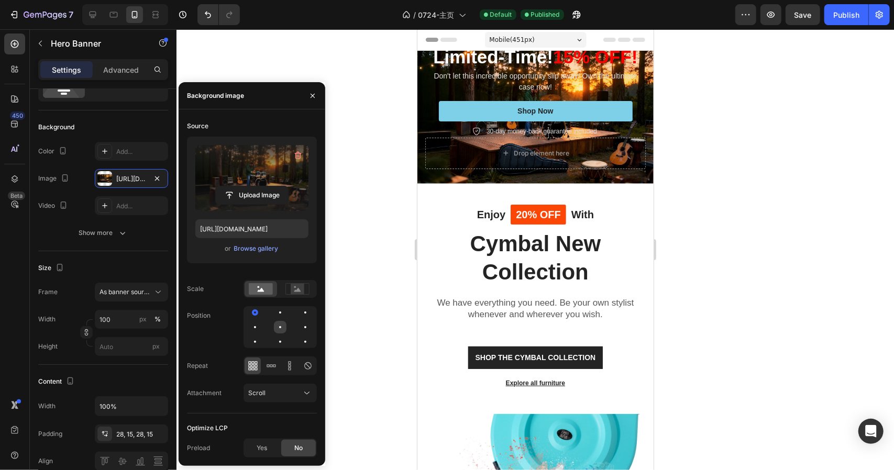
click at [283, 324] on div at bounding box center [280, 327] width 13 height 13
click at [297, 292] on icon at bounding box center [297, 290] width 7 height 4
click at [258, 289] on rect at bounding box center [261, 289] width 24 height 12
click at [262, 197] on input "file" at bounding box center [252, 195] width 72 height 18
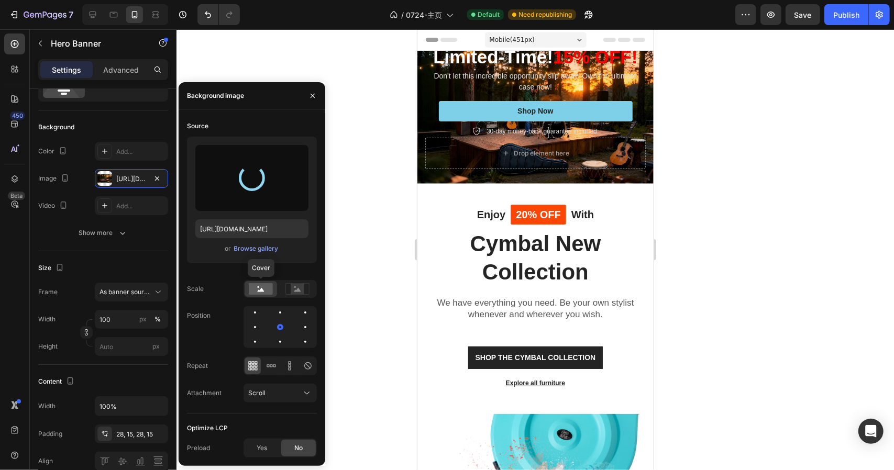
type input "[URL][DOMAIN_NAME]"
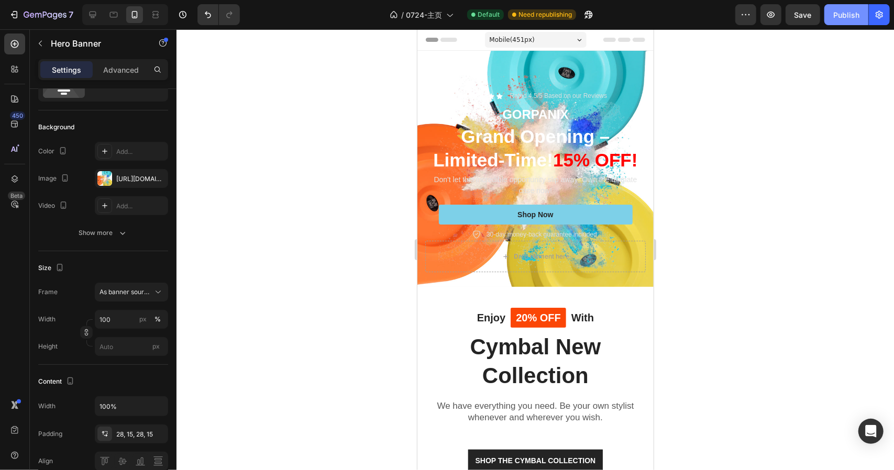
click at [854, 17] on div "Publish" at bounding box center [846, 14] width 26 height 11
